Goal: Task Accomplishment & Management: Contribute content

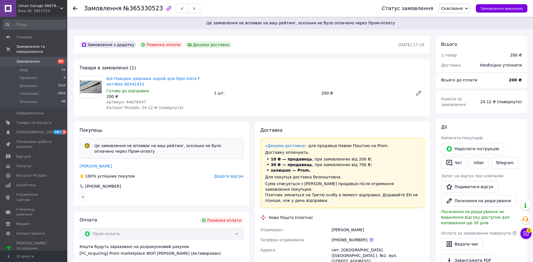
click at [27, 59] on span "Замовлення" at bounding box center [27, 61] width 23 height 5
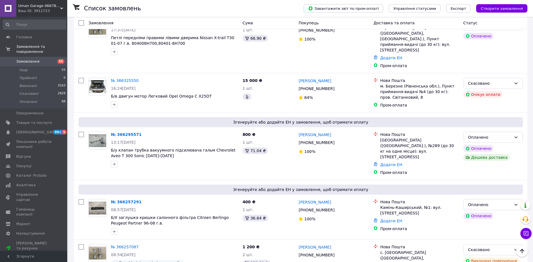
scroll to position [56, 0]
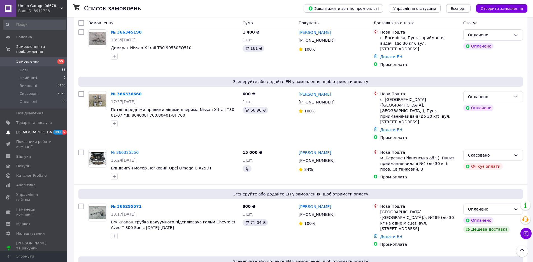
click at [26, 130] on span "[DEMOGRAPHIC_DATA]" at bounding box center [36, 132] width 41 height 5
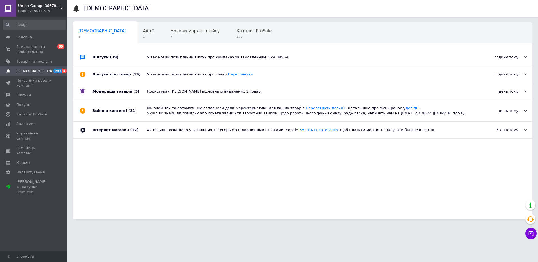
click at [29, 72] on span "[DEMOGRAPHIC_DATA]" at bounding box center [36, 71] width 41 height 5
click at [25, 62] on span "Товари та послуги" at bounding box center [34, 61] width 36 height 5
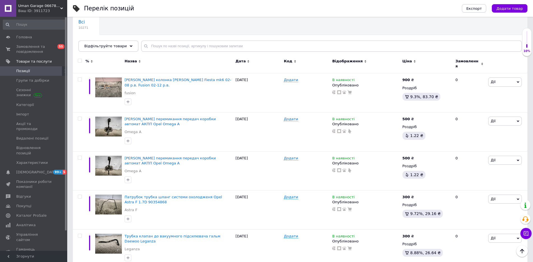
scroll to position [56, 0]
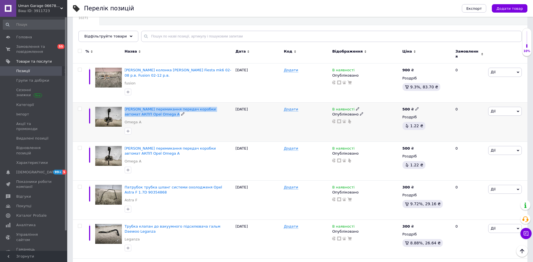
drag, startPoint x: 124, startPoint y: 105, endPoint x: 222, endPoint y: 110, distance: 98.4
click at [222, 110] on div "[PERSON_NAME] перемикання передач коробки автомат АКПП Opel Omega A Omega A" at bounding box center [178, 121] width 111 height 39
copy div "[PERSON_NAME] перемикання передач коробки автомат АКПП Opel Omega A"
click at [508, 7] on span "Додати товар" at bounding box center [509, 8] width 27 height 4
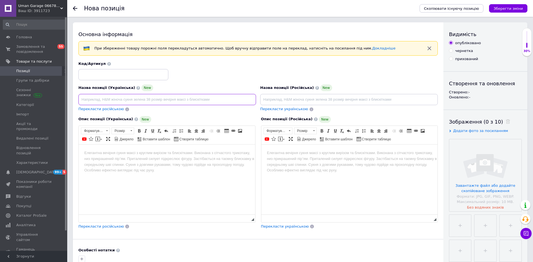
paste input "[PERSON_NAME] перемикання передач коробки автомат АКПП Opel Omega A"
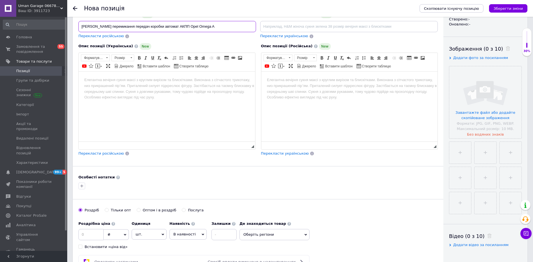
scroll to position [76, 0]
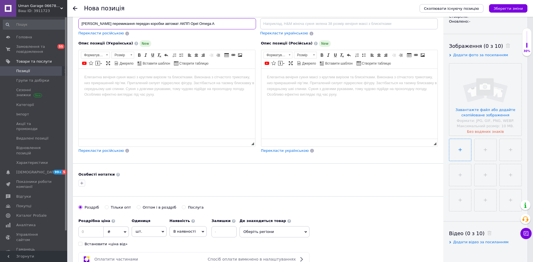
type input "[PERSON_NAME] перемикання передач коробки автомат АКПП Opel Omega A"
click at [461, 150] on input "file" at bounding box center [460, 150] width 22 height 22
type input "C:\fakepath\IMG_20251012_114028.jpg"
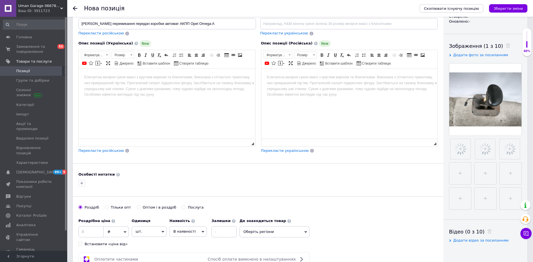
click at [91, 78] on body "Редактор, 8D2E326D-CD5E-402C-B540-C984A5993D62" at bounding box center [166, 77] width 165 height 6
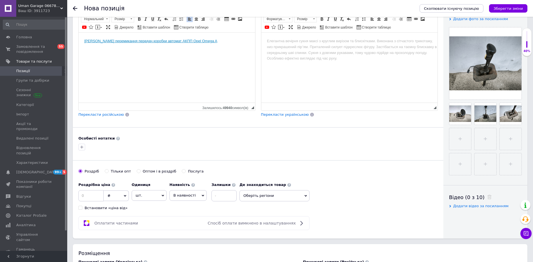
scroll to position [132, 0]
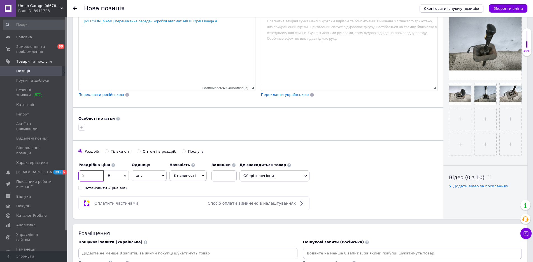
click at [93, 175] on input at bounding box center [90, 176] width 25 height 11
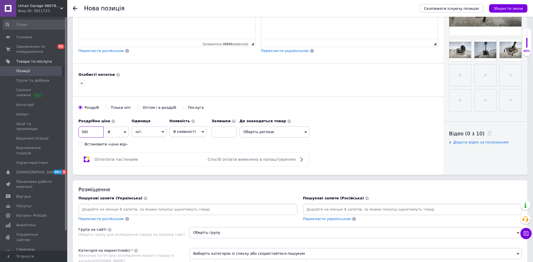
scroll to position [272, 0]
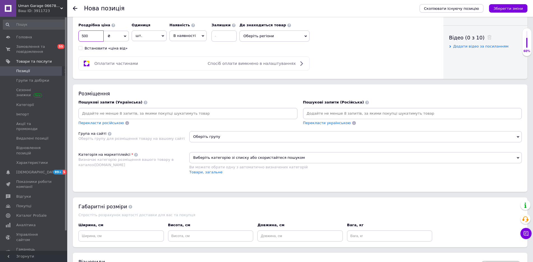
type input "500"
paste input "[PERSON_NAME] перемикання передач коробки автомат АКПП Opel Omega A"
type input "[PERSON_NAME] перемикання передач коробки автомат АКПП Opel Omega A"
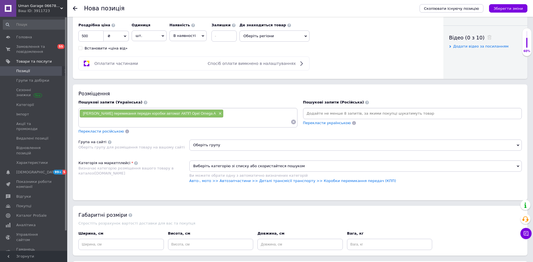
click at [198, 140] on span "Оберіть групу" at bounding box center [355, 145] width 332 height 11
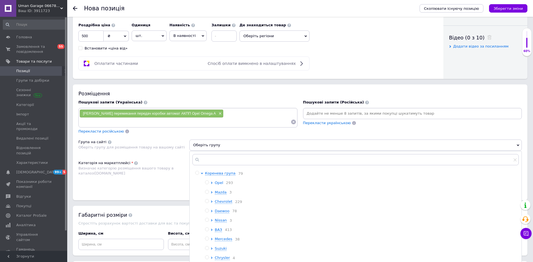
click at [219, 181] on span "Opel" at bounding box center [219, 183] width 8 height 4
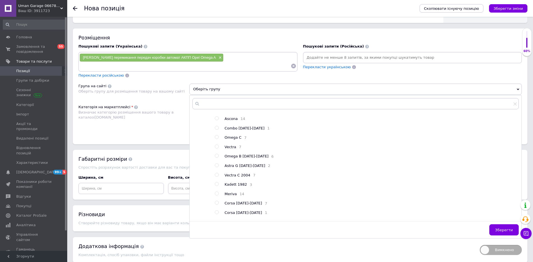
scroll to position [112, 0]
click at [216, 144] on input "radio" at bounding box center [217, 146] width 4 height 4
radio input "true"
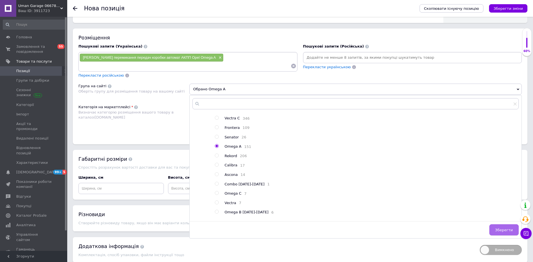
click at [505, 228] on span "Зберегти" at bounding box center [504, 230] width 18 height 4
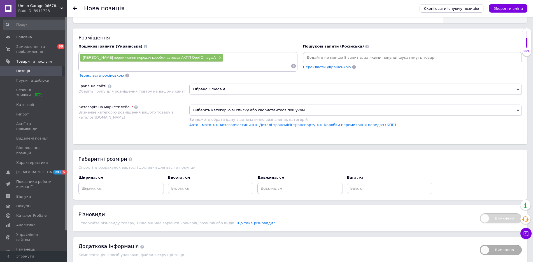
click at [203, 105] on span "Виберіть категорію зі списку або скористайтеся пошуком" at bounding box center [355, 110] width 332 height 11
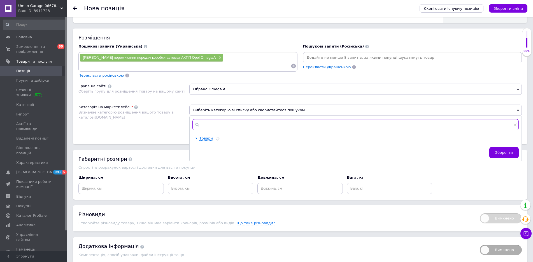
click at [210, 119] on input "text" at bounding box center [355, 124] width 326 height 11
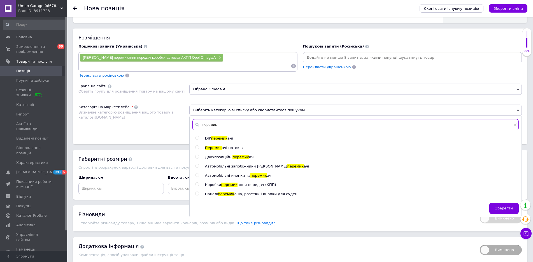
type input "перемик"
click at [196, 164] on input "radio" at bounding box center [197, 166] width 4 height 4
radio input "true"
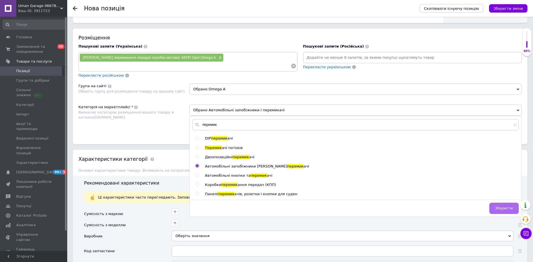
click at [500, 206] on span "Зберегти" at bounding box center [504, 208] width 18 height 4
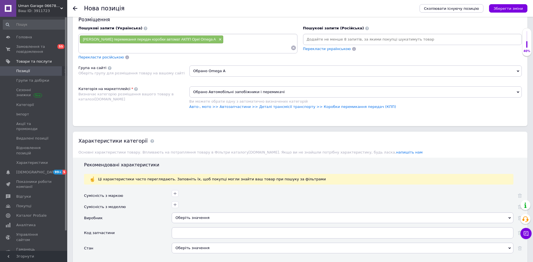
scroll to position [384, 0]
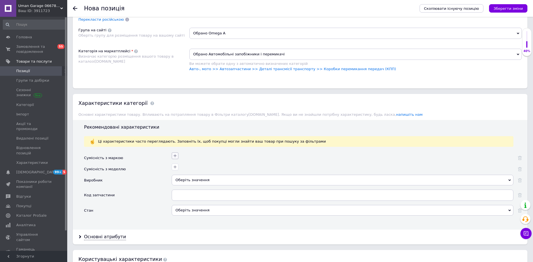
click at [176, 154] on icon "button" at bounding box center [175, 156] width 4 height 4
type input "щ"
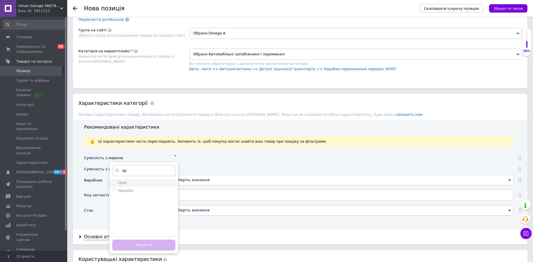
type input "op"
click at [112, 181] on input "Opel" at bounding box center [114, 183] width 4 height 4
checkbox input "true"
click at [142, 240] on button "Зберегти" at bounding box center [143, 245] width 63 height 11
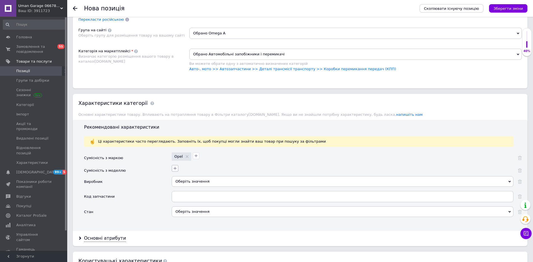
click at [175, 166] on icon "button" at bounding box center [175, 168] width 4 height 4
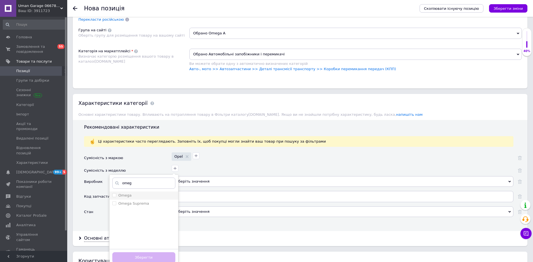
type input "omeg"
click at [115, 193] on input "Omega" at bounding box center [114, 195] width 4 height 4
checkbox input "true"
click at [136, 253] on button "Зберегти" at bounding box center [143, 258] width 63 height 11
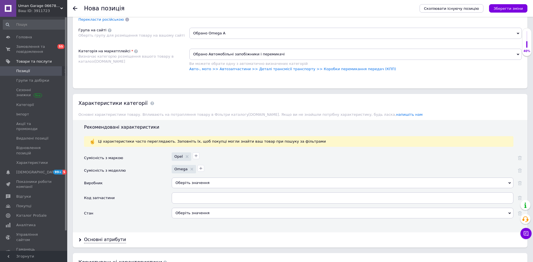
drag, startPoint x: 181, startPoint y: 189, endPoint x: 136, endPoint y: 195, distance: 45.0
click at [196, 208] on div "Оберіть значення" at bounding box center [343, 213] width 342 height 11
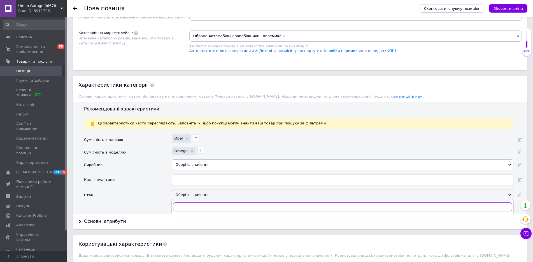
scroll to position [412, 0]
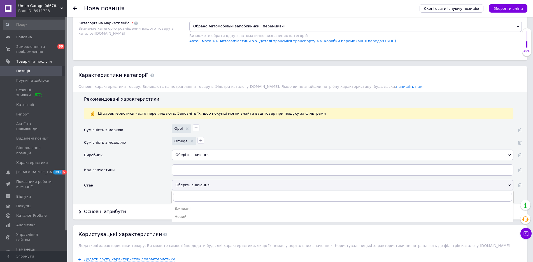
click at [177, 206] on div "Вживані" at bounding box center [342, 208] width 335 height 5
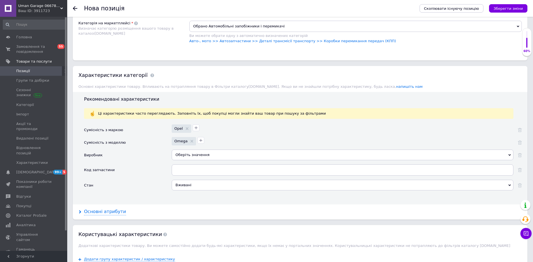
click at [100, 209] on div "Основні атрибути" at bounding box center [105, 212] width 42 height 6
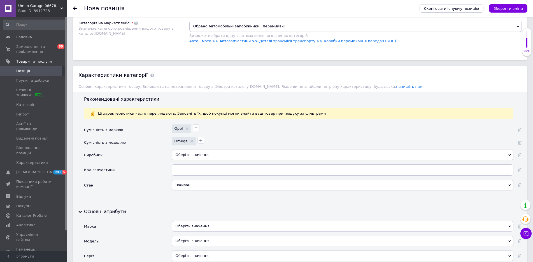
click at [183, 221] on div "Оберіть значення" at bounding box center [343, 226] width 342 height 11
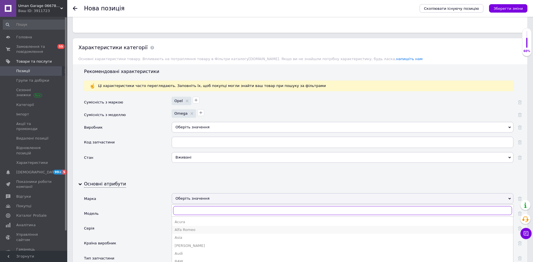
scroll to position [496, 0]
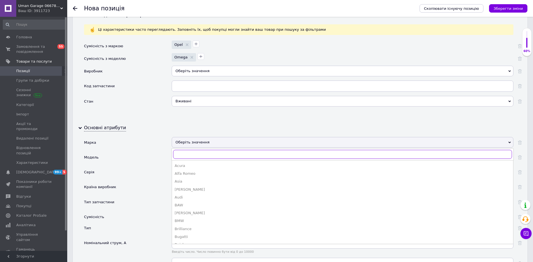
click at [191, 150] on input "text" at bounding box center [342, 154] width 339 height 9
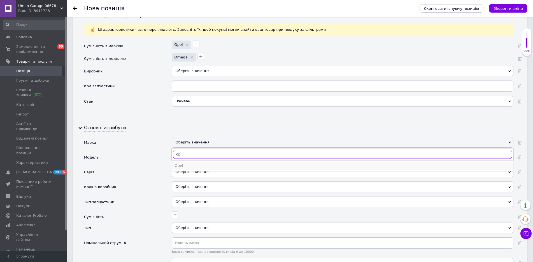
type input "op"
click at [177, 164] on div "Opel" at bounding box center [342, 166] width 335 height 5
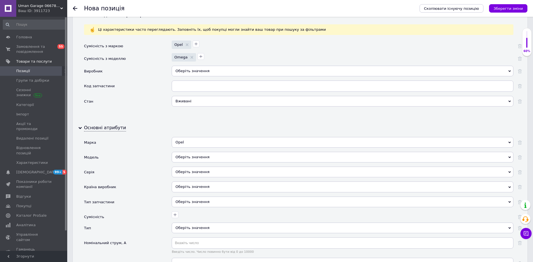
click at [180, 152] on div "Оберіть значення" at bounding box center [343, 157] width 342 height 11
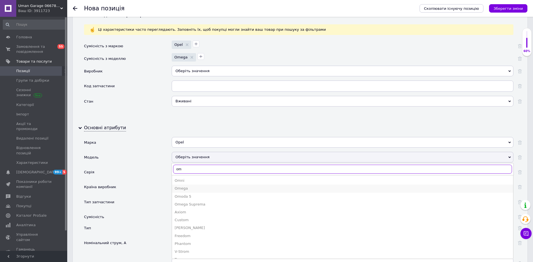
type input "om"
click at [186, 186] on div "Omega" at bounding box center [342, 188] width 335 height 5
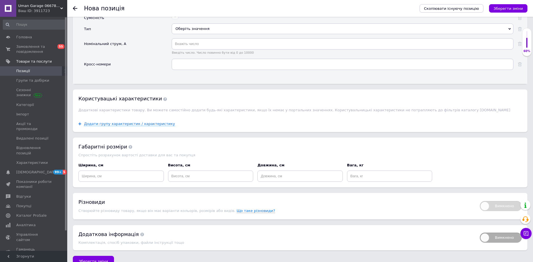
scroll to position [699, 0]
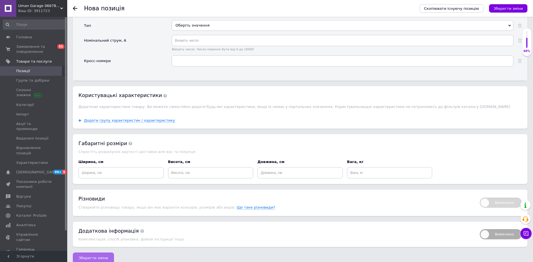
click at [90, 256] on span "Зберегти зміни" at bounding box center [93, 258] width 29 height 4
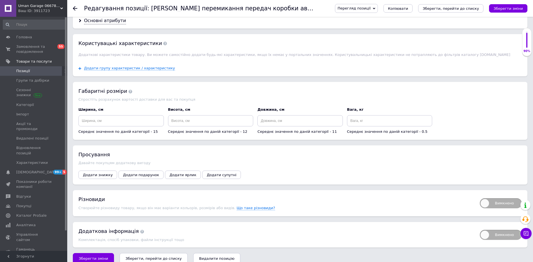
scroll to position [600, 0]
click at [133, 256] on icon "Зберегти, перейти до списку" at bounding box center [153, 258] width 56 height 4
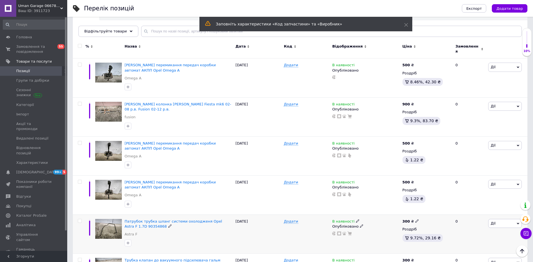
scroll to position [28, 0]
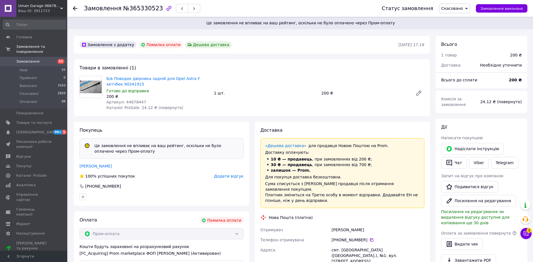
click at [235, 177] on span "Додати відгук" at bounding box center [228, 176] width 29 height 4
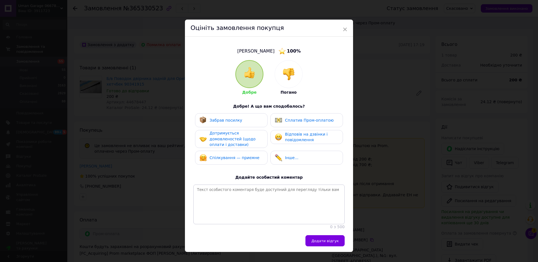
click at [286, 76] on img at bounding box center [288, 74] width 12 height 12
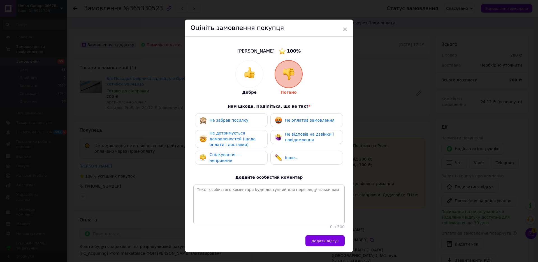
click at [217, 158] on span "Спілкування — неприємне" at bounding box center [224, 158] width 31 height 10
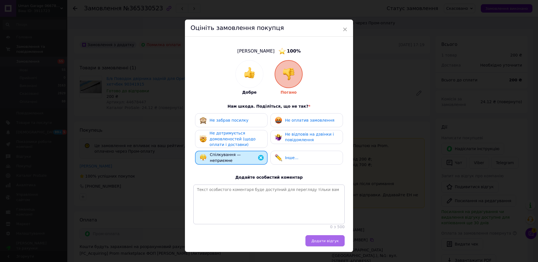
click at [320, 243] on span "Додати відгук" at bounding box center [324, 241] width 27 height 4
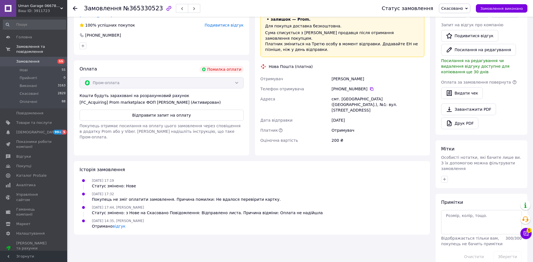
scroll to position [151, 0]
click at [118, 224] on link "відгук" at bounding box center [119, 226] width 13 height 4
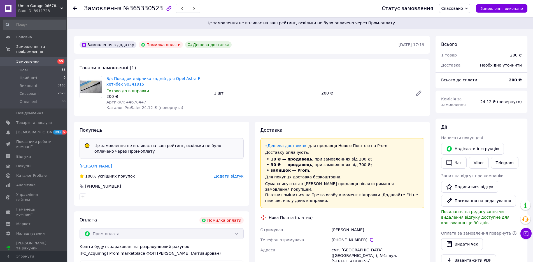
click at [93, 167] on link "[PERSON_NAME]" at bounding box center [96, 166] width 32 height 4
click at [30, 130] on span "[DEMOGRAPHIC_DATA]" at bounding box center [36, 132] width 41 height 5
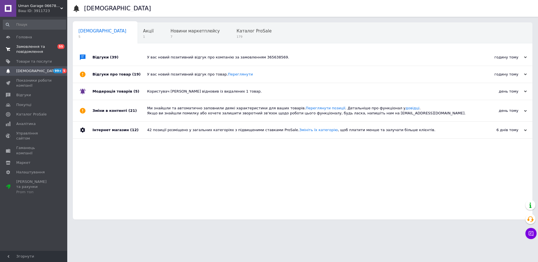
click at [22, 51] on span "Замовлення та повідомлення" at bounding box center [34, 49] width 36 height 10
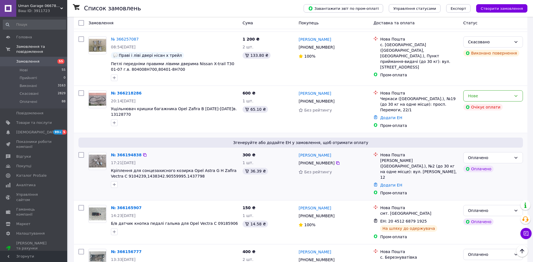
scroll to position [364, 0]
